Goal: Transaction & Acquisition: Purchase product/service

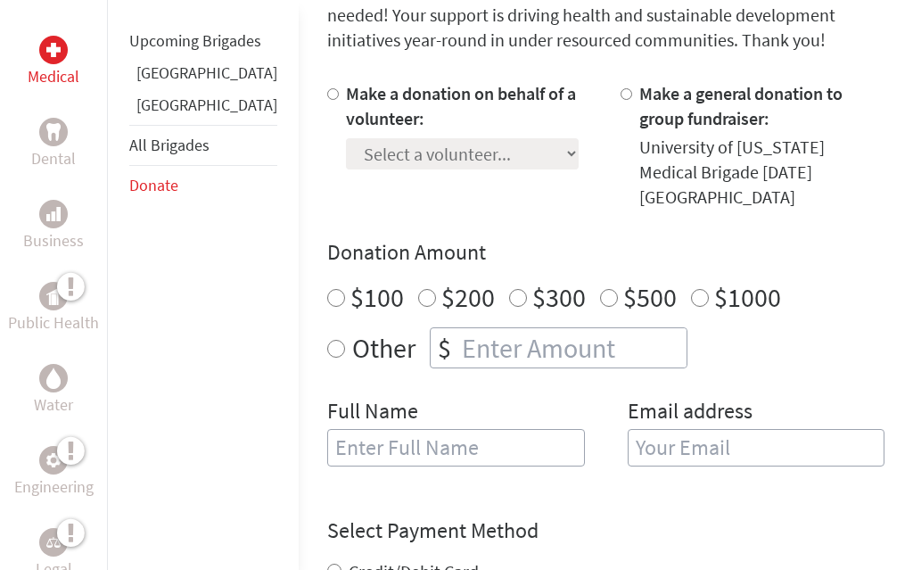
scroll to position [498, 0]
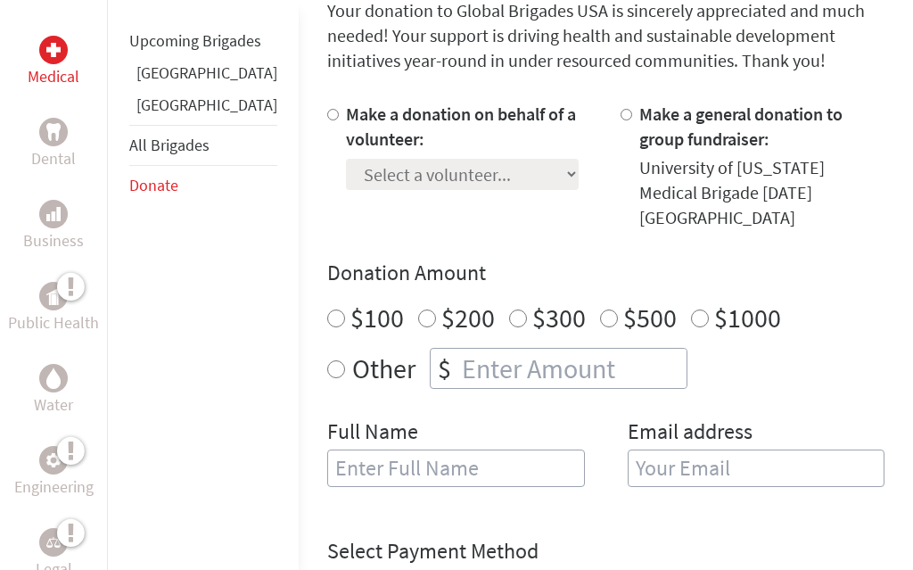
click at [441, 301] on label "$200" at bounding box center [467, 318] width 53 height 34
click at [418, 310] on input "$200" at bounding box center [427, 319] width 18 height 18
radio input "true"
click at [464, 473] on div "Full Name" at bounding box center [456, 463] width 258 height 91
click at [484, 456] on input "text" at bounding box center [456, 467] width 258 height 37
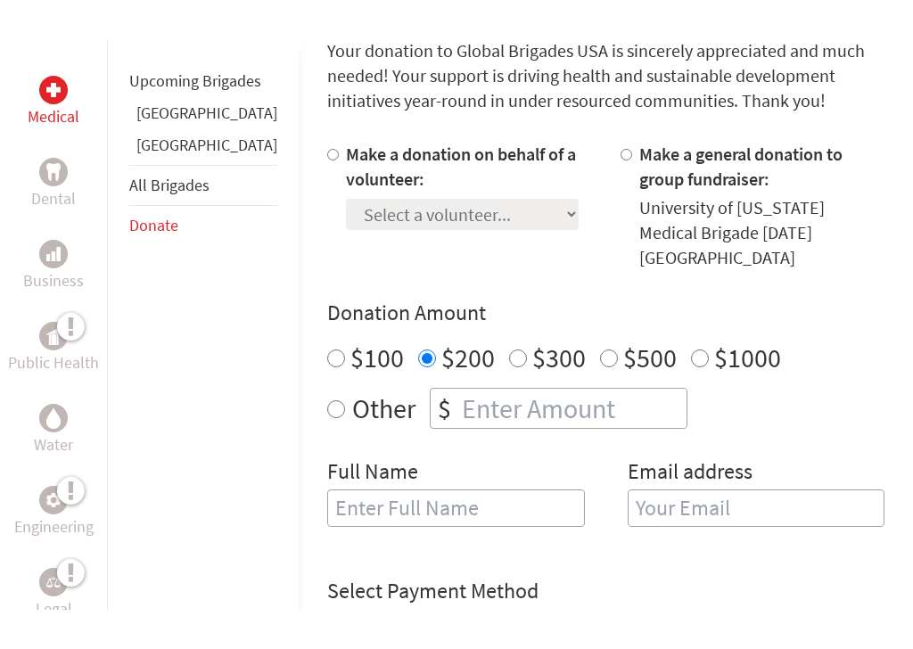
scroll to position [504, 0]
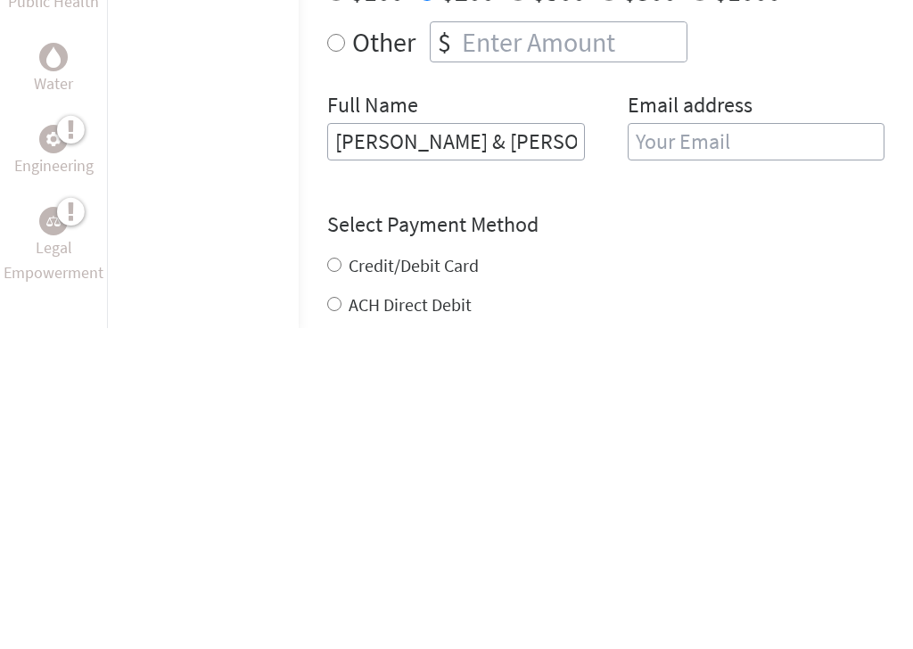
click at [34, 349] on div "Water" at bounding box center [54, 390] width 100 height 82
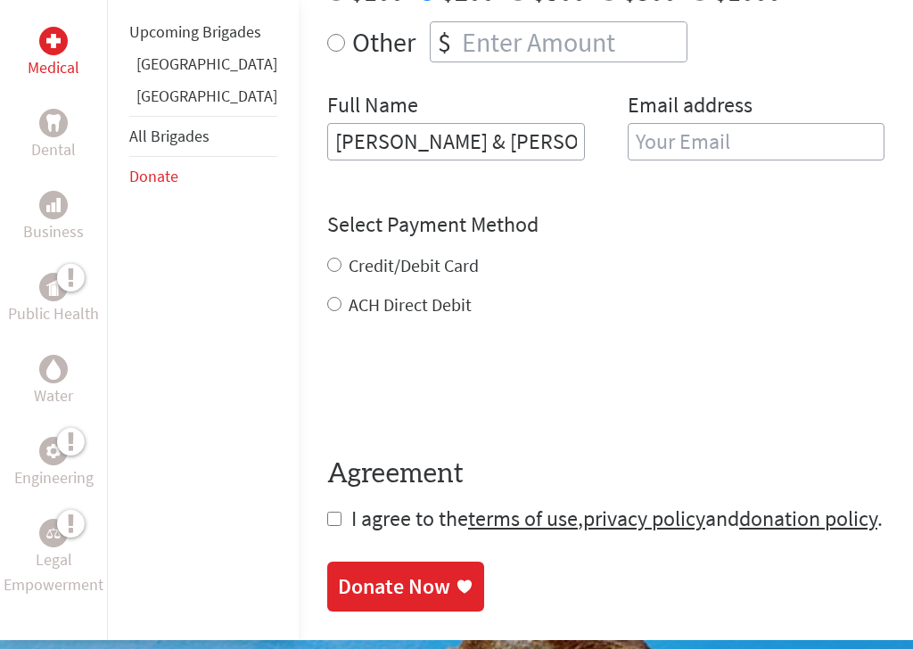
click at [636, 292] on div "ACH Direct Debit" at bounding box center [605, 304] width 557 height 25
click at [494, 123] on input "[PERSON_NAME] & [PERSON_NAME]" at bounding box center [456, 141] width 258 height 37
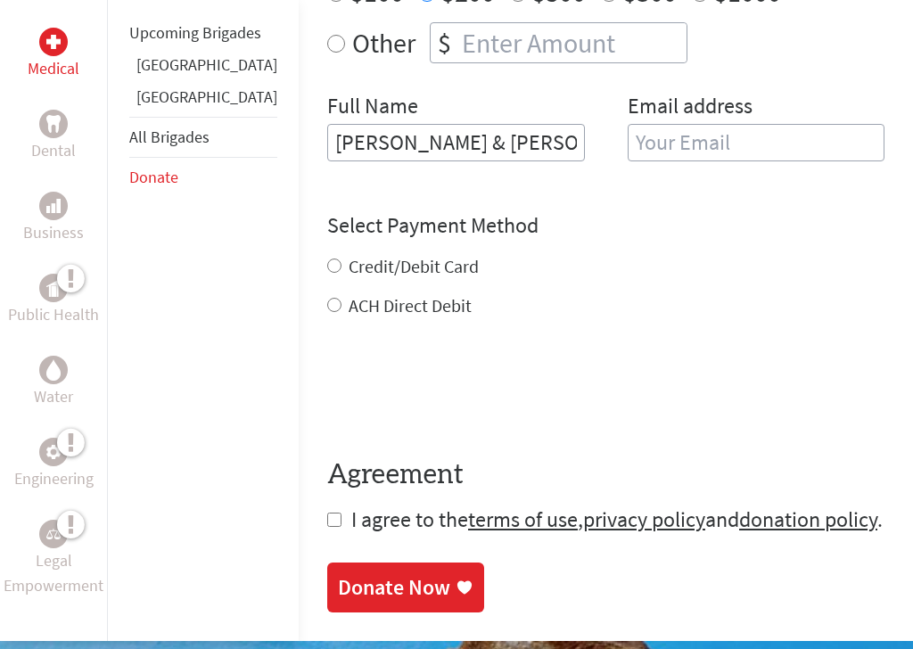
type input "[PERSON_NAME] & [PERSON_NAME]"
click at [697, 124] on input "email" at bounding box center [757, 142] width 258 height 37
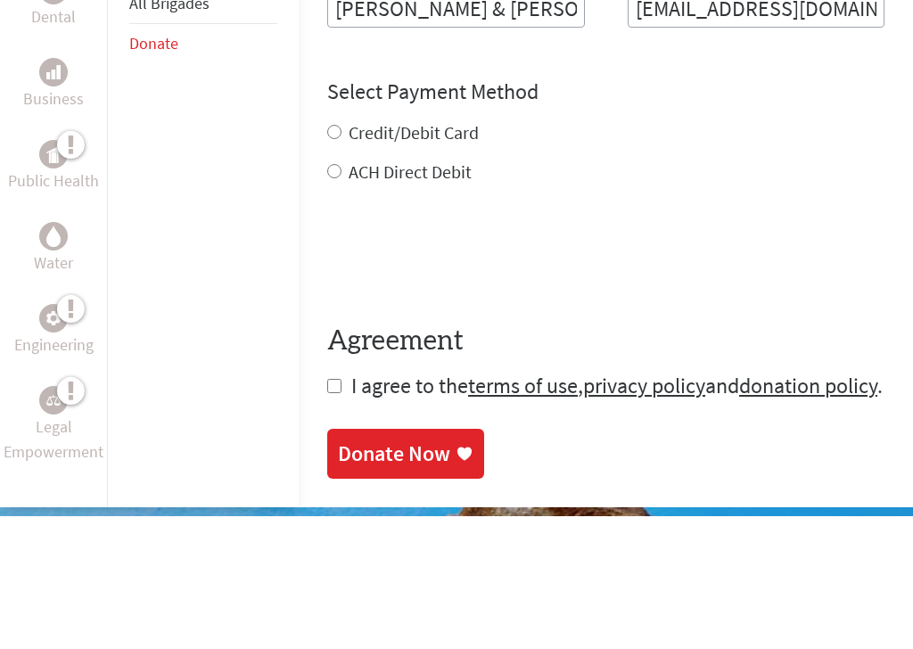
type input "[EMAIL_ADDRESS][DOMAIN_NAME]"
click at [327, 254] on div "Credit/Debit Card ACH Direct Debit" at bounding box center [605, 286] width 557 height 64
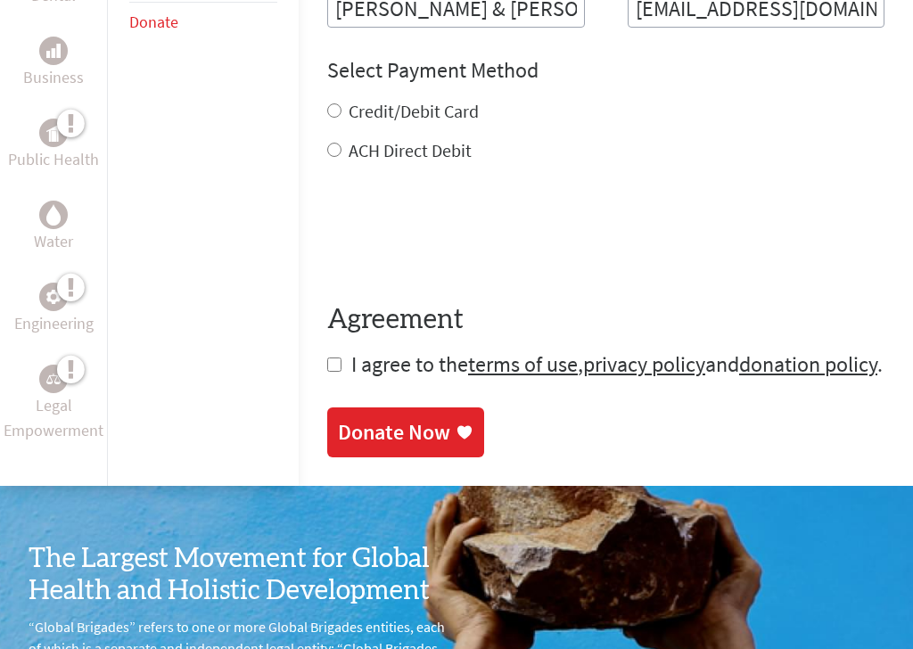
click at [327, 99] on div "Credit/Debit Card" at bounding box center [605, 111] width 557 height 25
click at [349, 100] on label "Credit/Debit Card" at bounding box center [414, 111] width 130 height 22
click at [327, 103] on input "Credit/Debit Card" at bounding box center [334, 110] width 14 height 14
radio input "true"
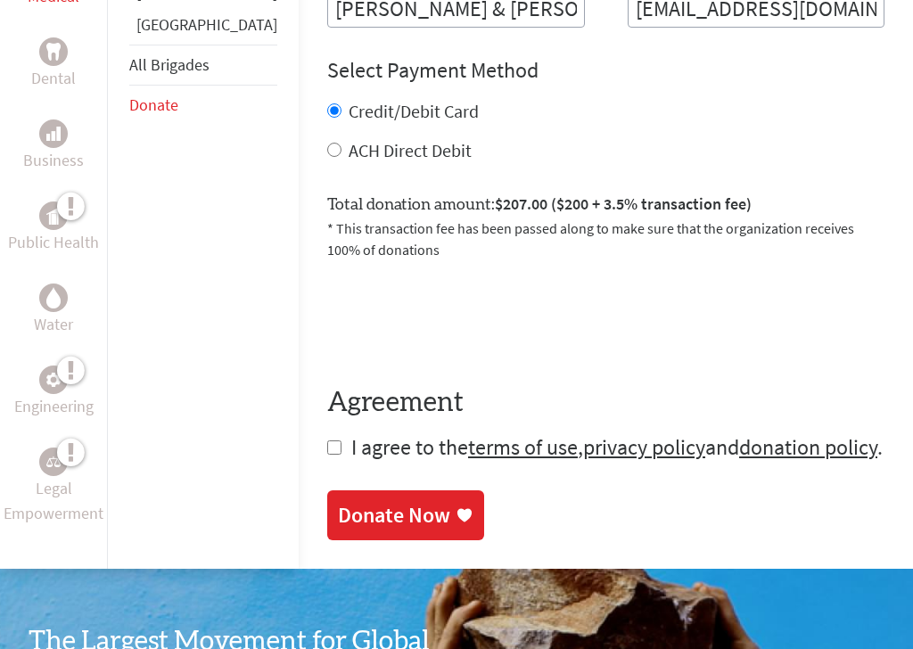
click at [407, 502] on link "Donate Now" at bounding box center [405, 515] width 157 height 50
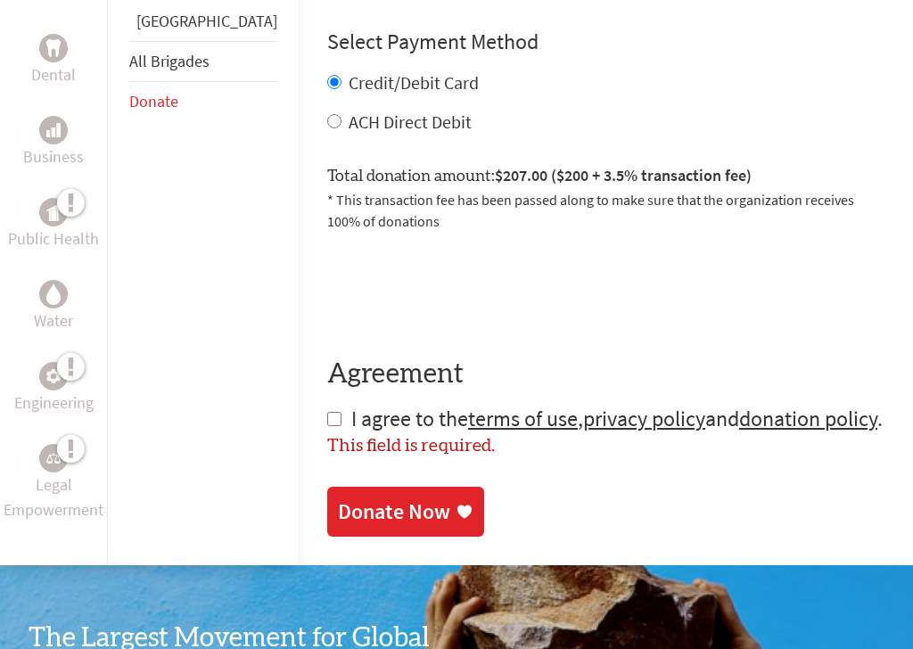
scroll to position [1022, 0]
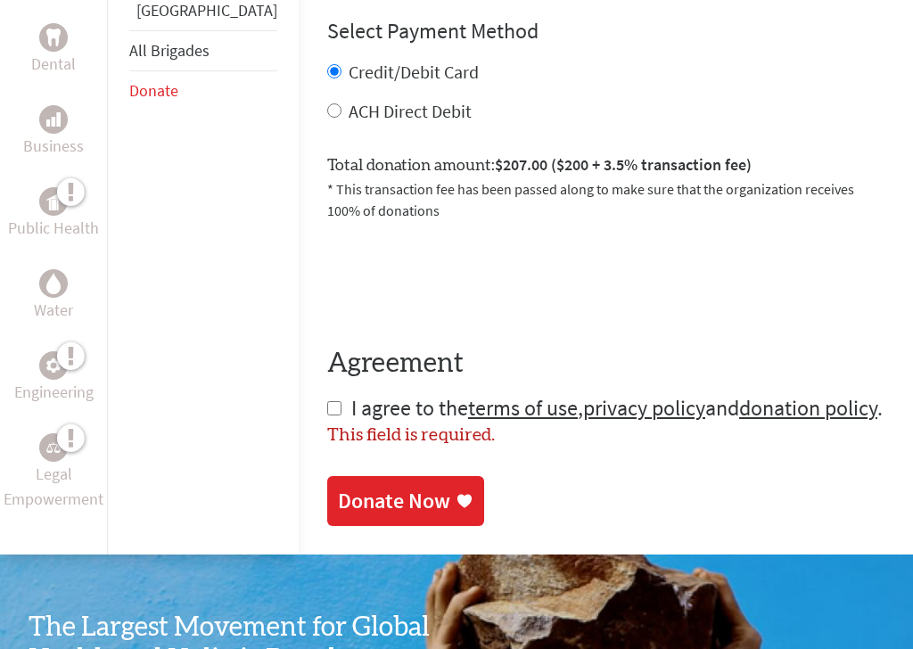
click at [381, 487] on div "Donate Now" at bounding box center [394, 501] width 112 height 29
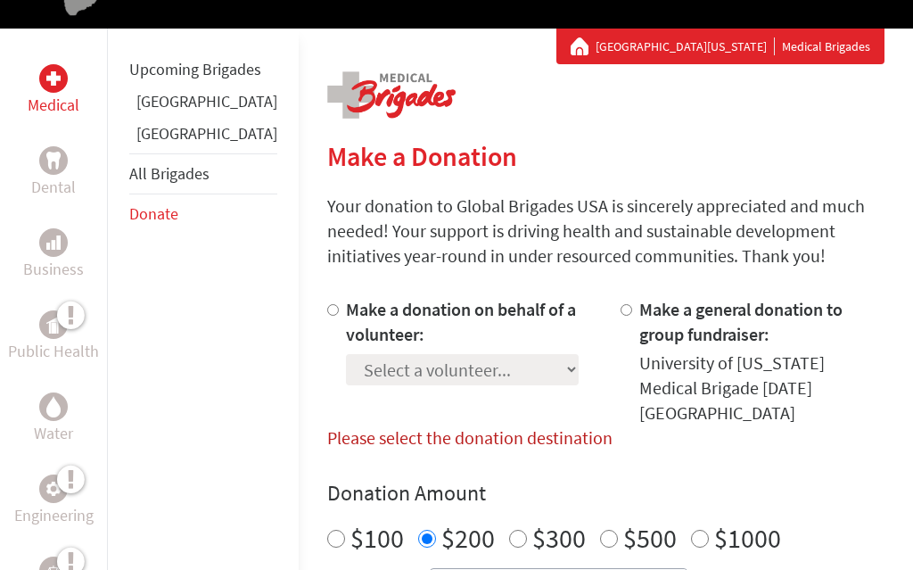
scroll to position [303, 0]
click at [730, 396] on div "University of [US_STATE] Medical Brigade [DATE] [GEOGRAPHIC_DATA]" at bounding box center [762, 388] width 246 height 75
click at [681, 385] on div "University of [US_STATE] Medical Brigade [DATE] [GEOGRAPHIC_DATA]" at bounding box center [762, 388] width 246 height 75
click at [346, 327] on label "Make a donation on behalf of a volunteer:" at bounding box center [461, 322] width 230 height 47
click at [327, 316] on input "Make a donation on behalf of a volunteer:" at bounding box center [333, 311] width 12 height 12
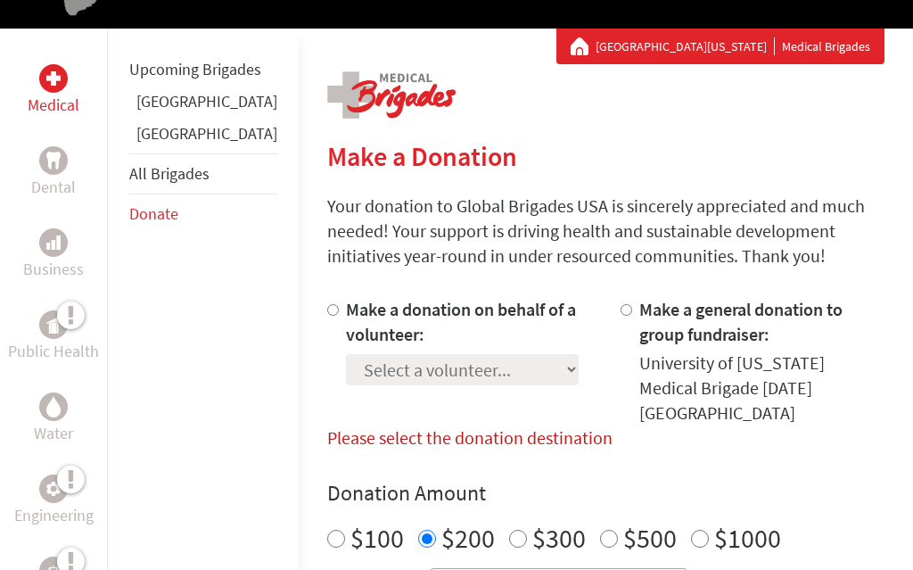
radio input "true"
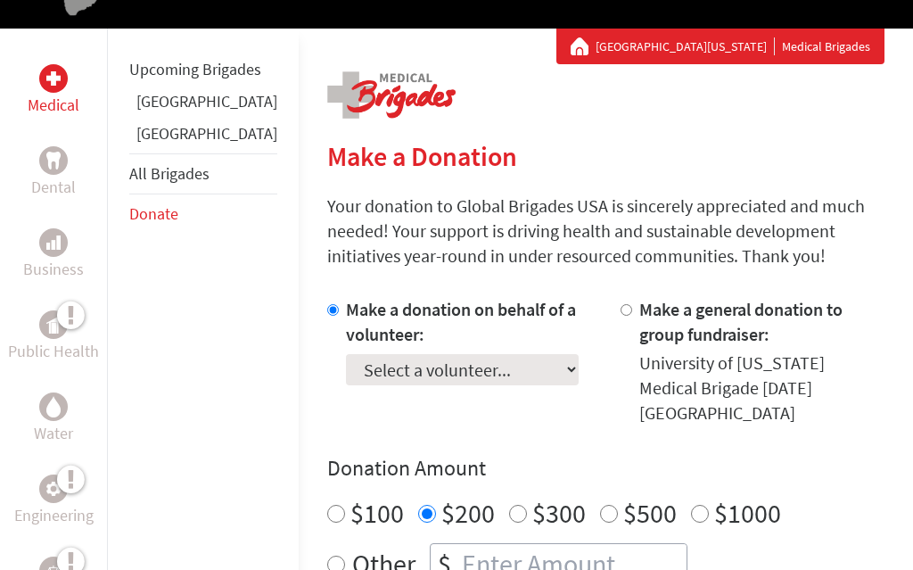
scroll to position [304, 0]
click at [416, 366] on select "Select a volunteer... [PERSON_NAME] [PERSON_NAME] [PERSON_NAME] [PERSON_NAME] […" at bounding box center [462, 369] width 233 height 31
select select "24A6E4B2-81A3-11EF-BF8B-42010A8A0043"
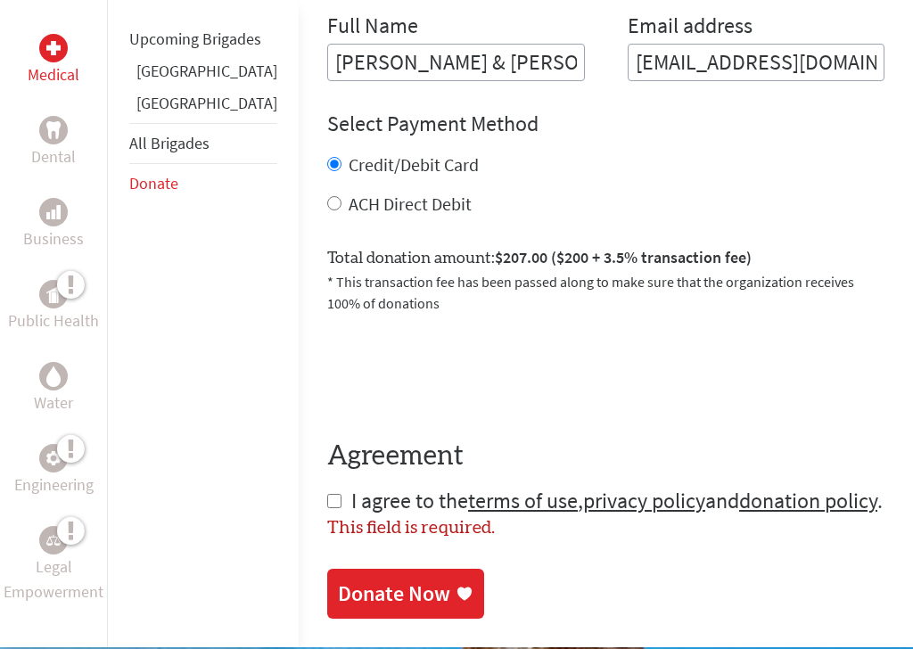
scroll to position [933, 0]
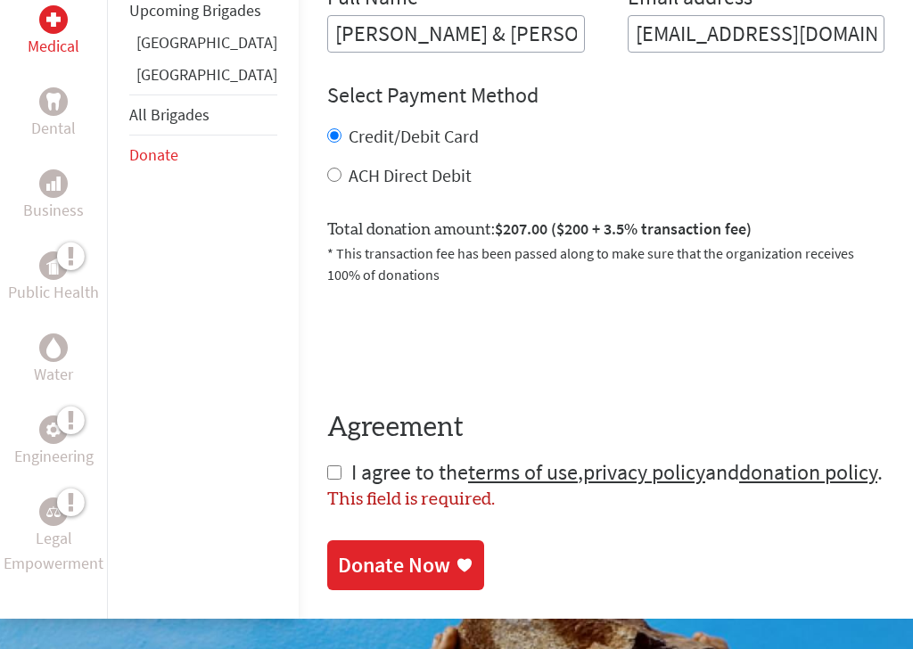
click at [385, 551] on div "Donate Now" at bounding box center [405, 565] width 135 height 29
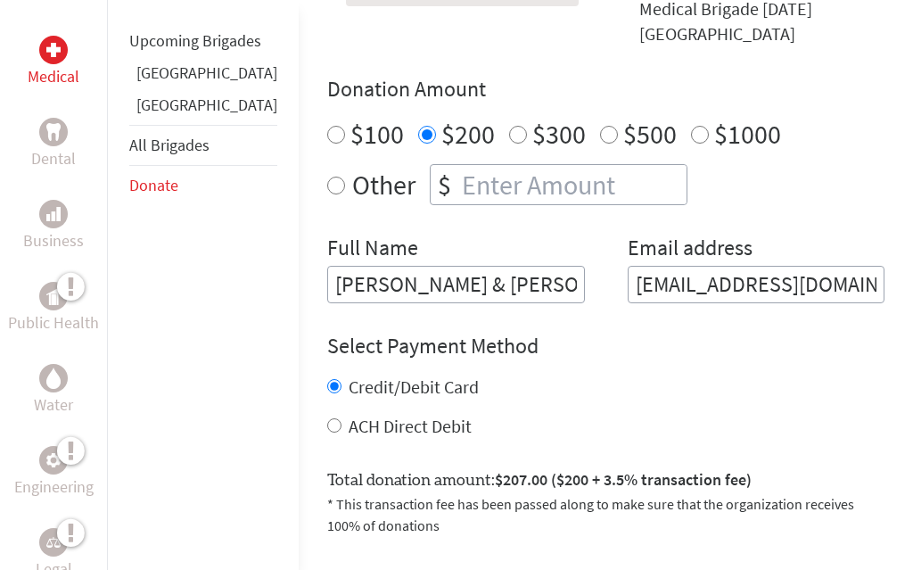
scroll to position [651, 0]
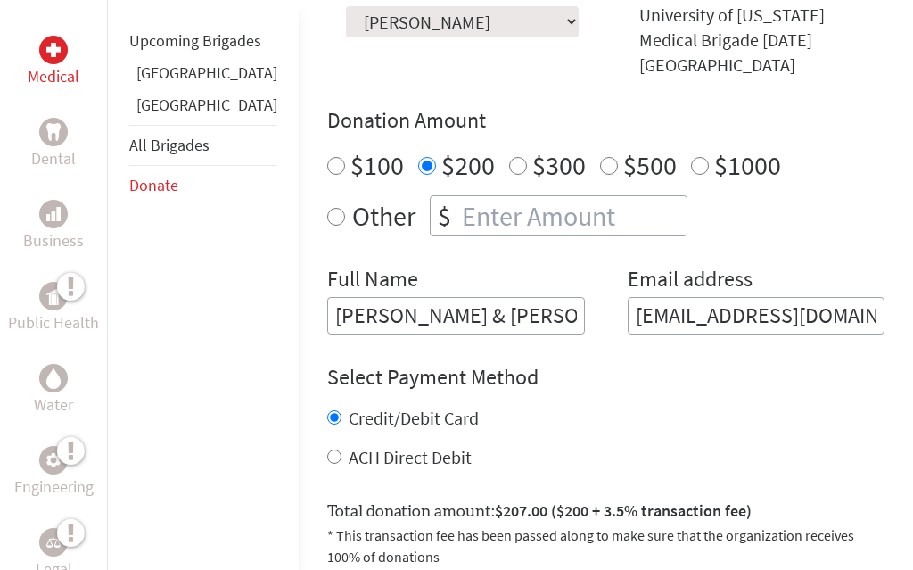
click at [650, 406] on div "Credit/Debit Card" at bounding box center [605, 418] width 557 height 25
click at [443, 297] on input "[PERSON_NAME] & [PERSON_NAME]" at bounding box center [456, 315] width 258 height 37
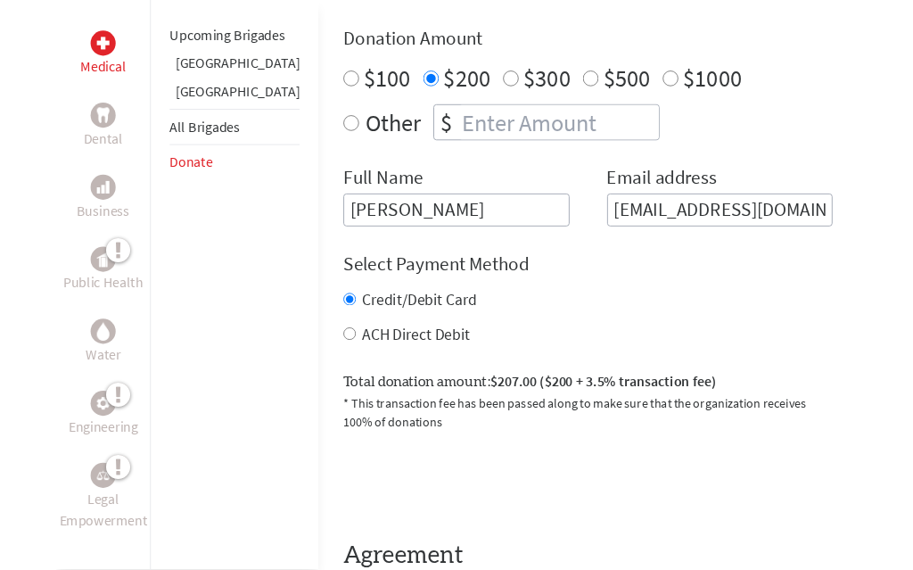
scroll to position [730, 0]
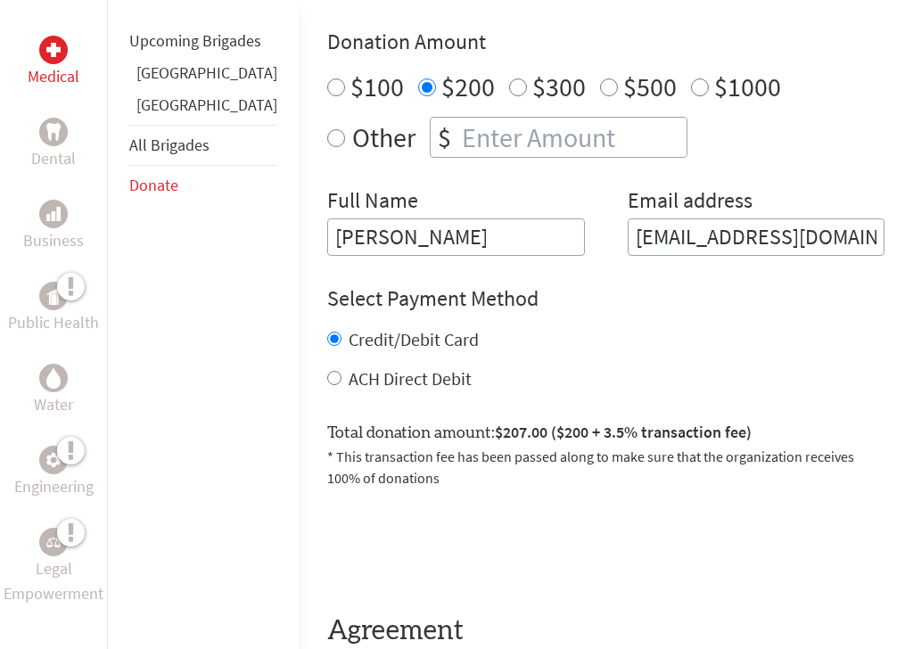
click at [342, 218] on input "[PERSON_NAME]" at bounding box center [456, 236] width 258 height 37
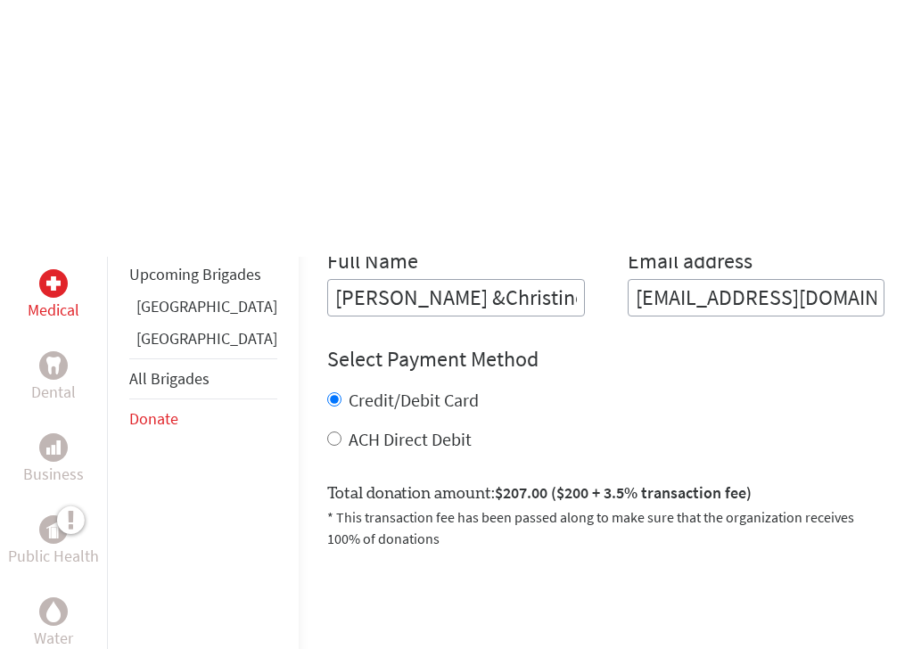
scroll to position [931, 0]
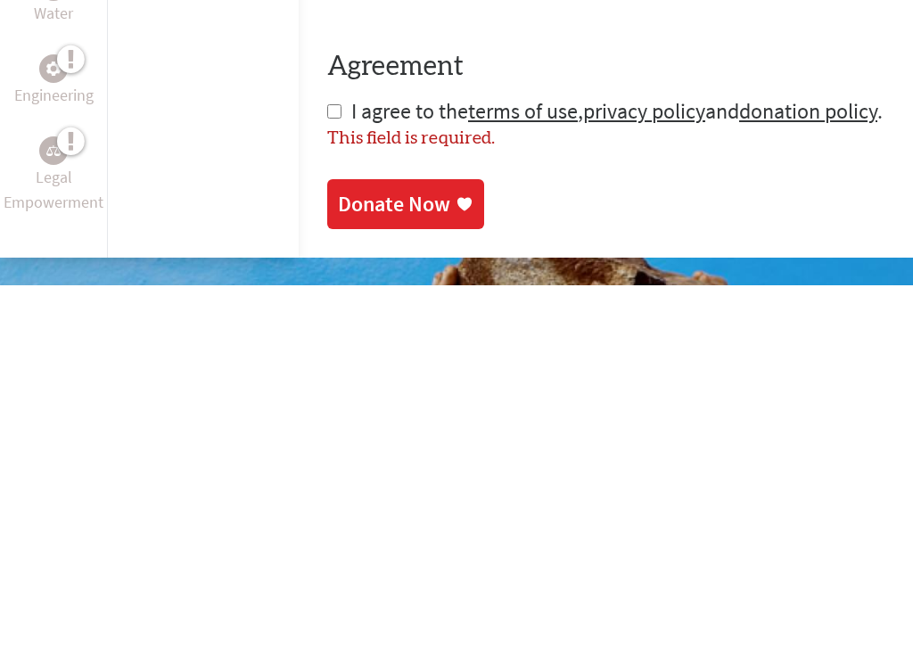
type input "[PERSON_NAME] &Christine [PERSON_NAME]"
click at [455, 559] on icon at bounding box center [464, 568] width 18 height 18
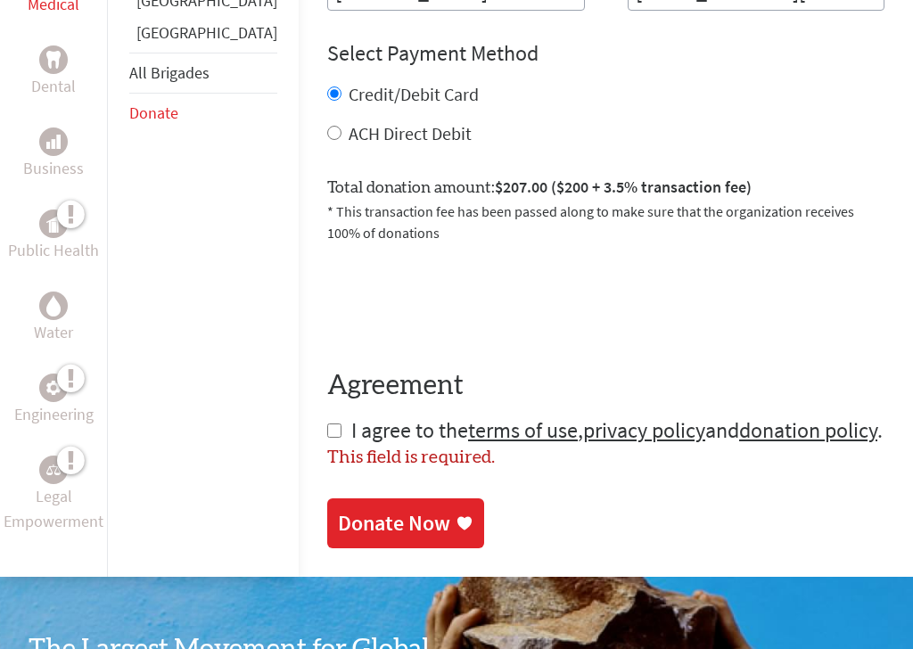
scroll to position [978, 0]
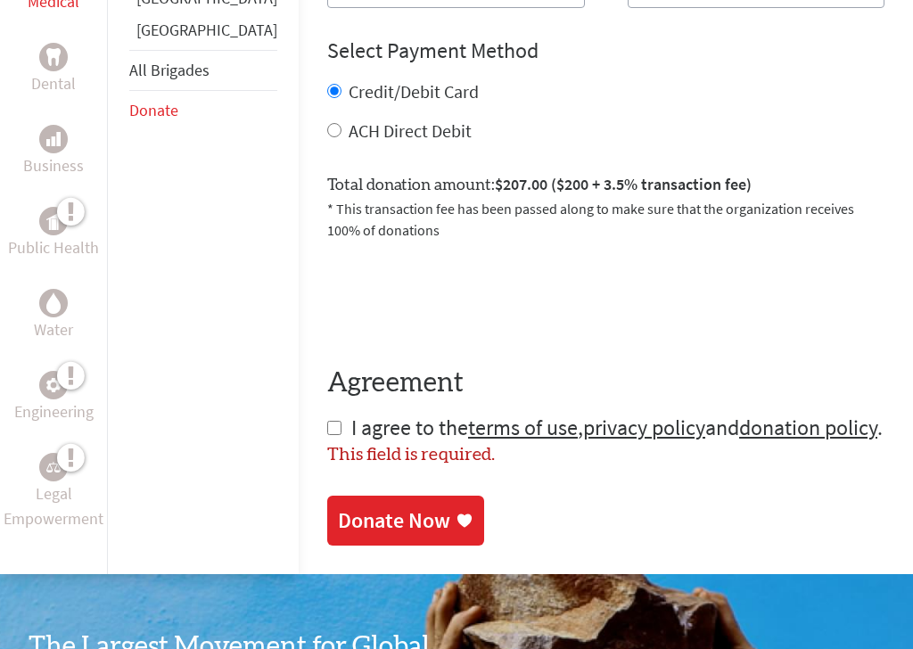
click at [412, 496] on link "Donate Now" at bounding box center [405, 521] width 157 height 50
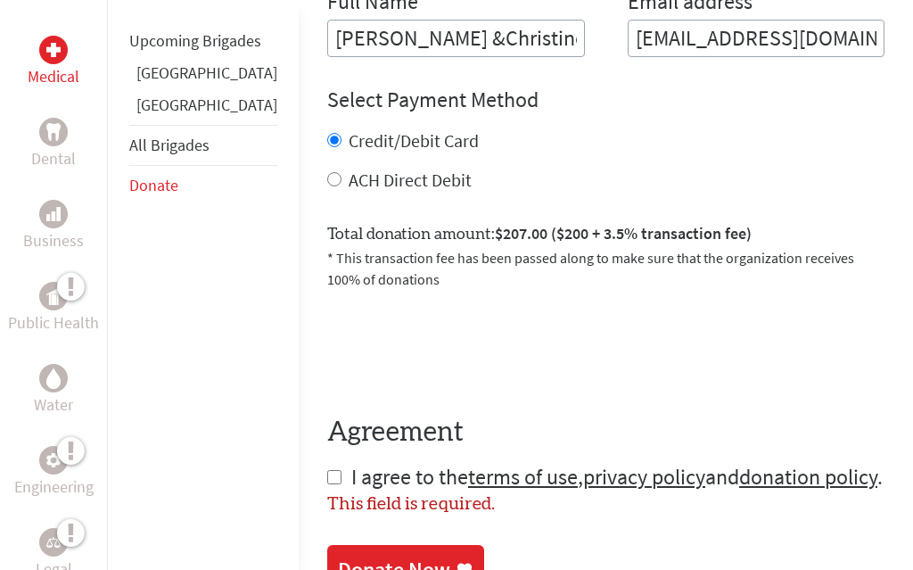
scroll to position [908, 0]
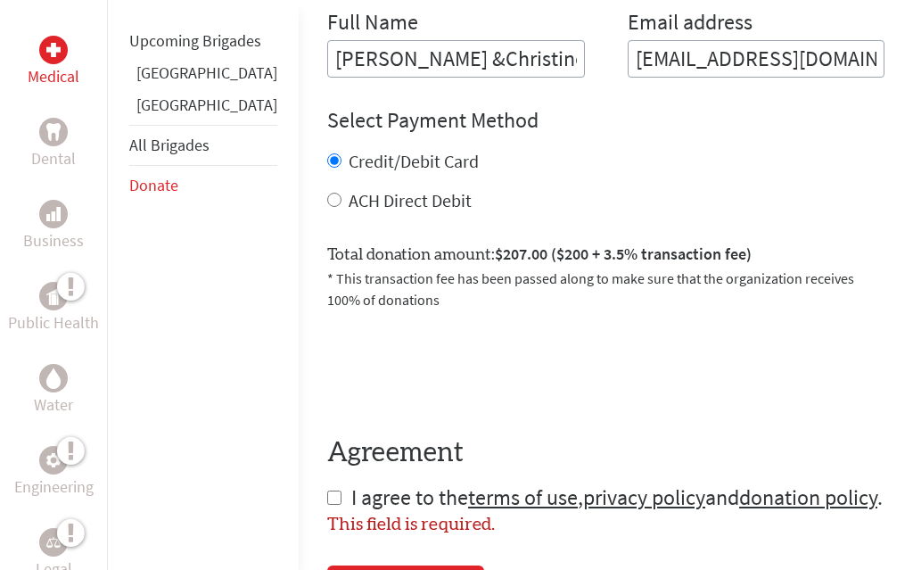
click at [327, 474] on form "Make a donation on behalf of a volunteer: Select a volunteer... [PERSON_NAME] […" at bounding box center [605, 114] width 557 height 844
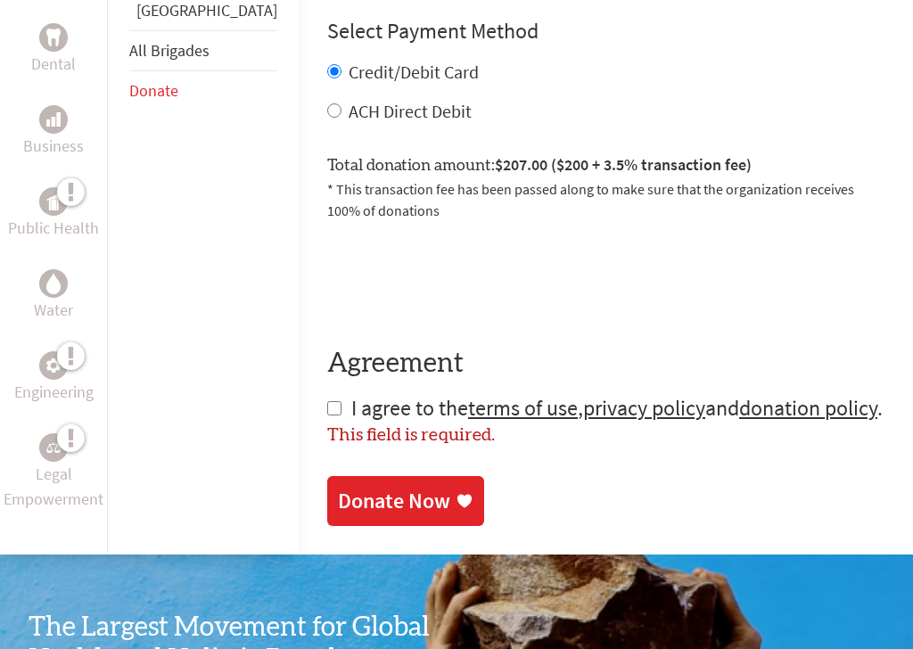
scroll to position [1003, 0]
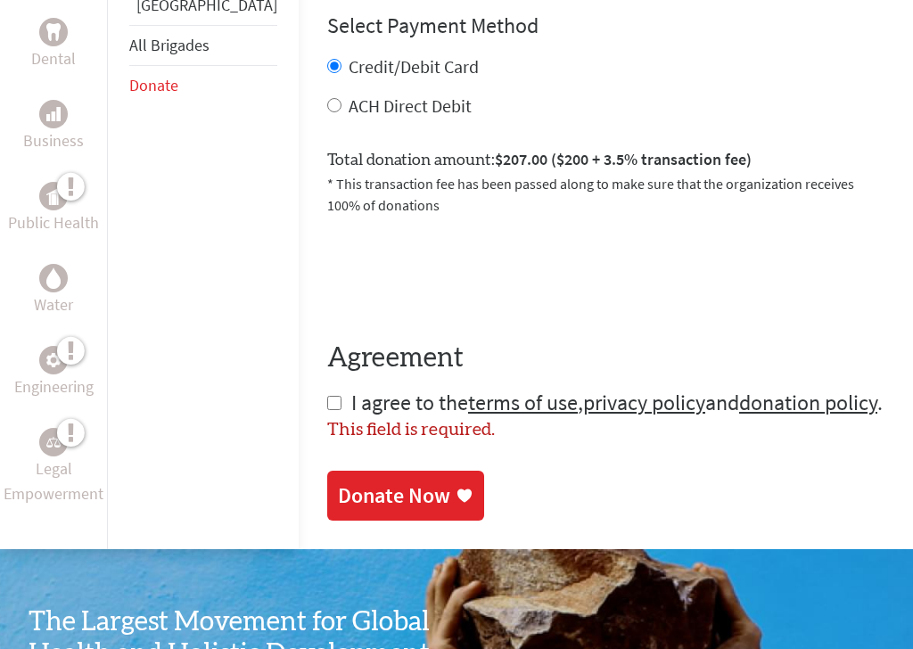
click at [327, 396] on input "checkbox" at bounding box center [334, 403] width 14 height 14
checkbox input "true"
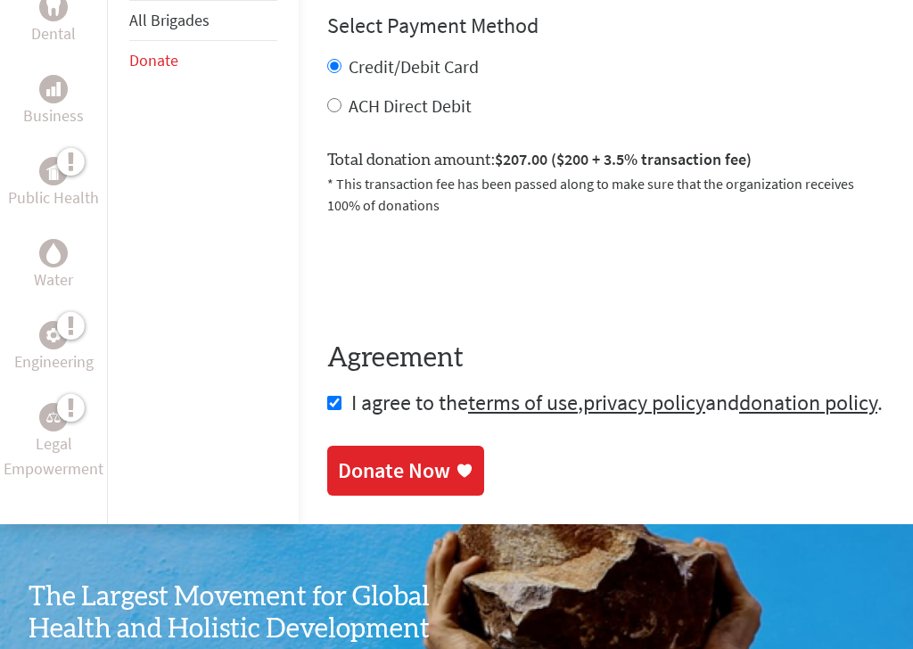
click at [455, 462] on icon at bounding box center [464, 471] width 18 height 18
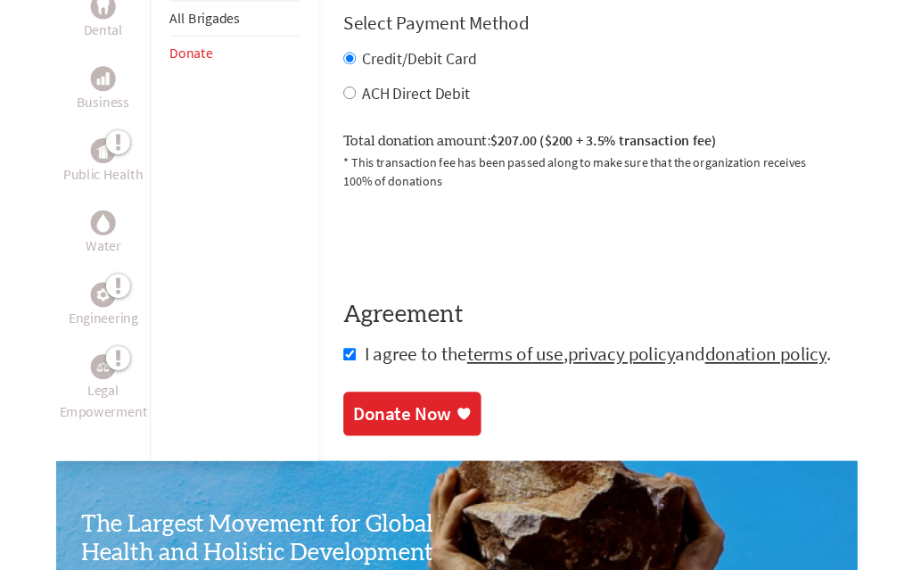
scroll to position [0, 0]
